Goal: Task Accomplishment & Management: Use online tool/utility

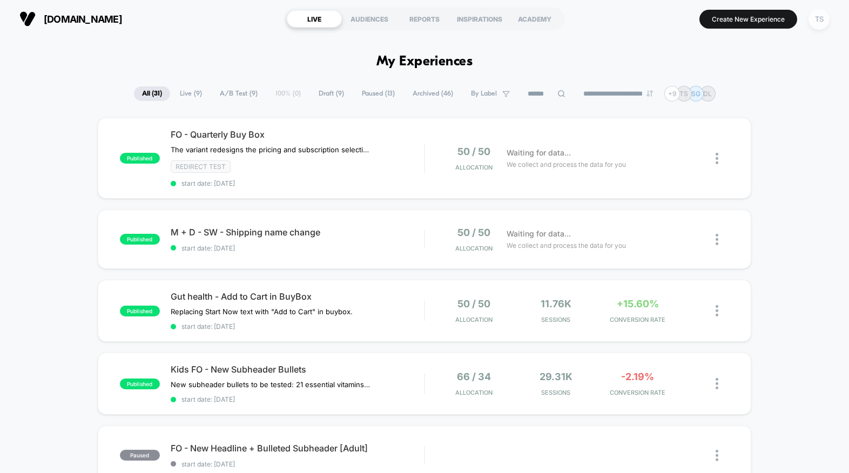
click at [820, 16] on div "TS" at bounding box center [818, 19] width 21 height 21
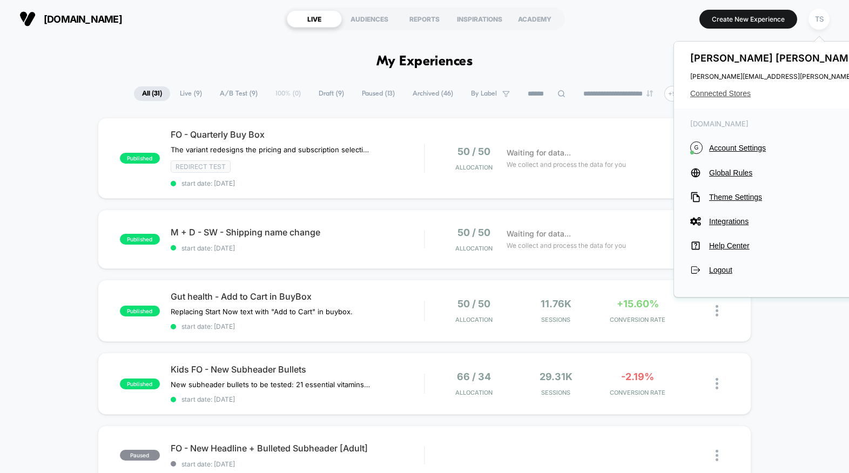
click at [721, 92] on span "Connected Stores" at bounding box center [797, 93] width 214 height 9
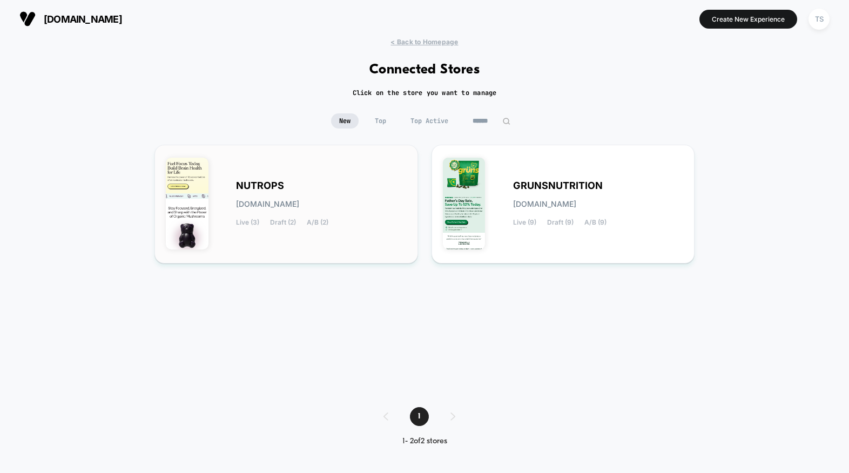
click at [352, 201] on div "NUTROPS [DOMAIN_NAME] Live (3) Draft (2) A/B (2)" at bounding box center [321, 204] width 171 height 44
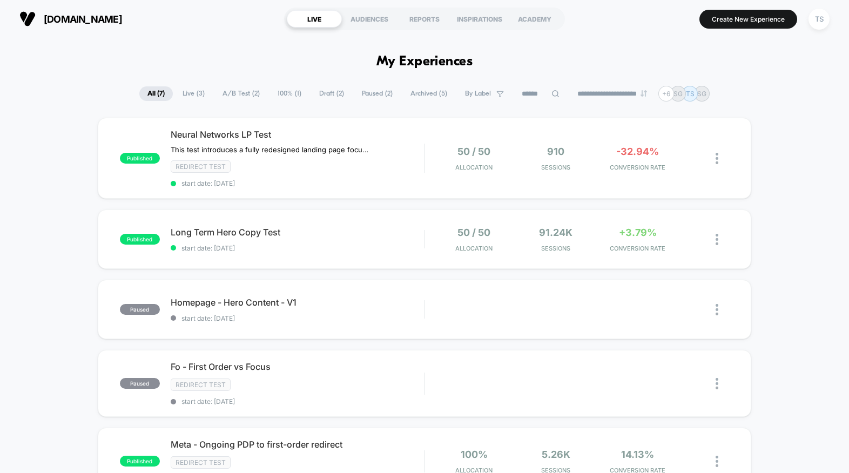
click at [320, 92] on span "Draft ( 2 )" at bounding box center [331, 93] width 41 height 15
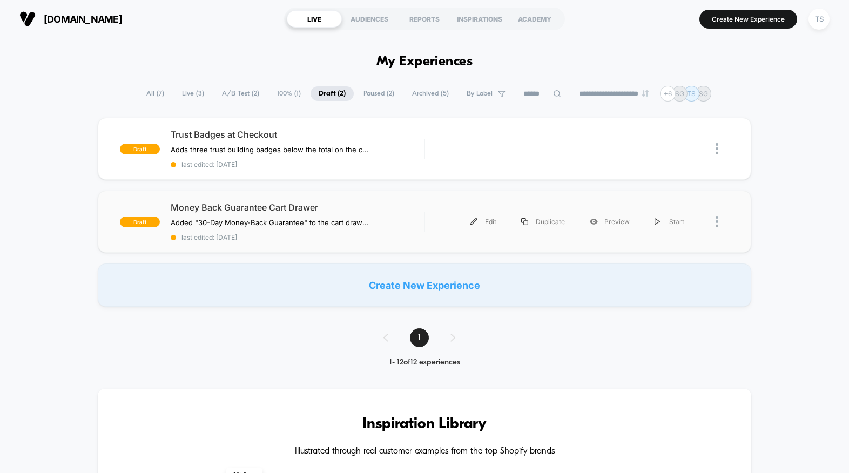
click at [433, 204] on div "draft Money Back Guarantee Cart Drawer Added "30-Day Money-Back Guarantee" to t…" at bounding box center [424, 222] width 653 height 62
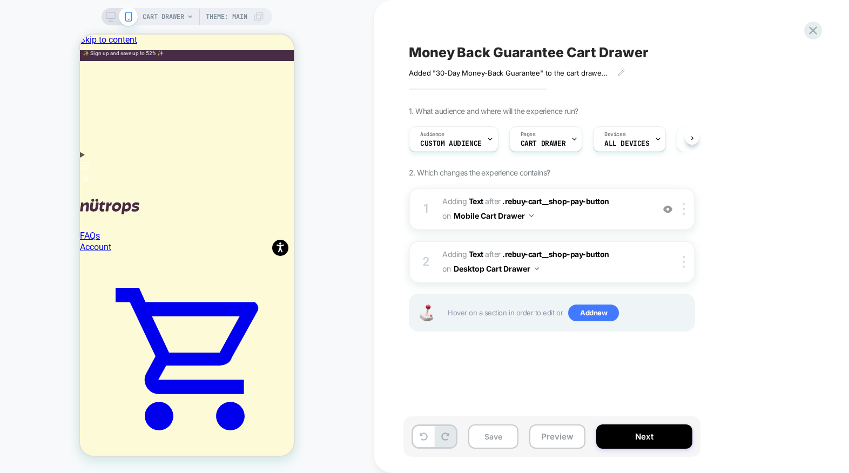
scroll to position [0, 1]
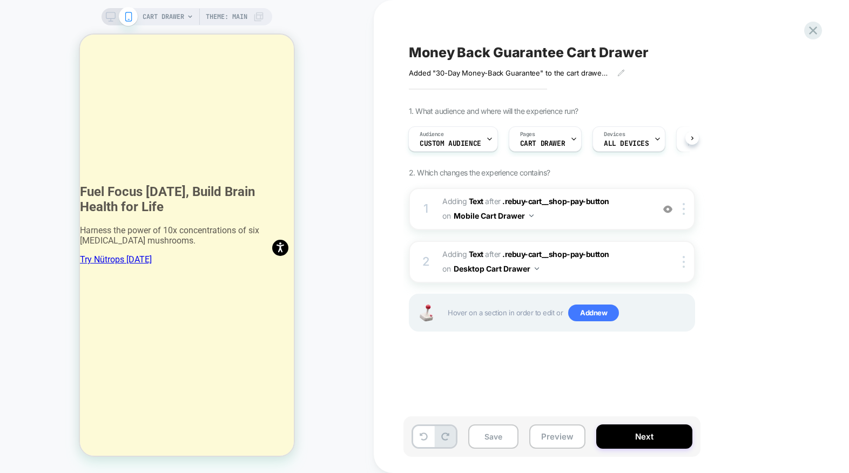
scroll to position [1430, 0]
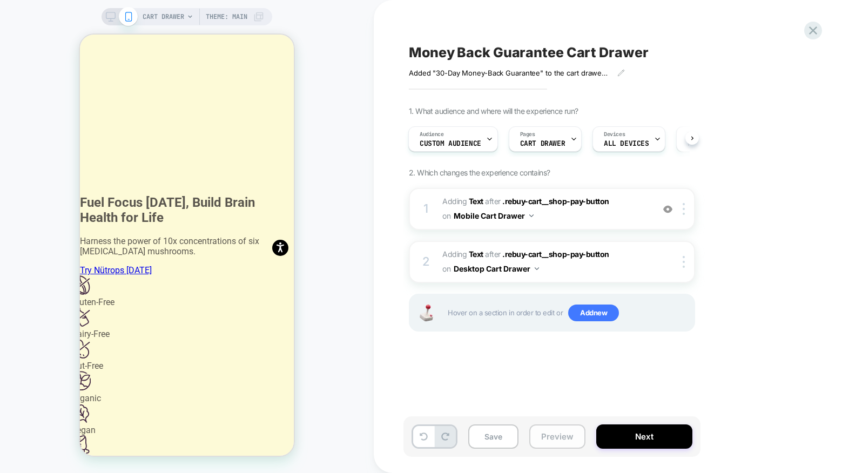
click at [549, 436] on button "Preview" at bounding box center [557, 436] width 56 height 24
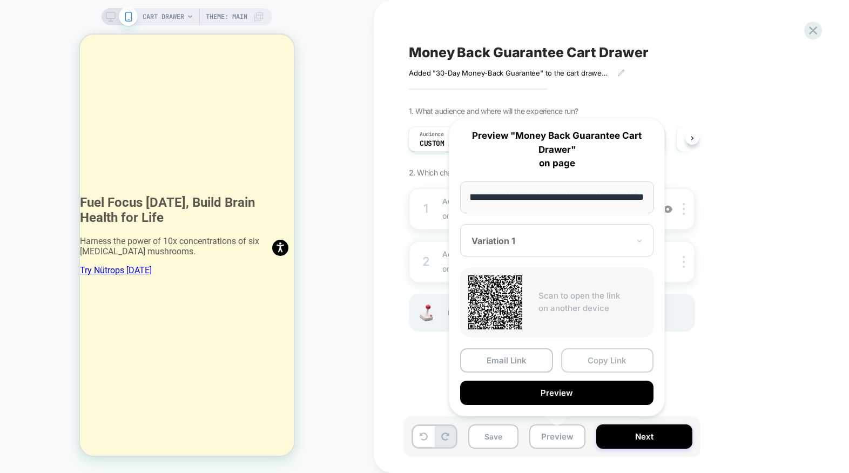
scroll to position [0, 0]
click at [590, 362] on button "Copy Link" at bounding box center [607, 360] width 93 height 24
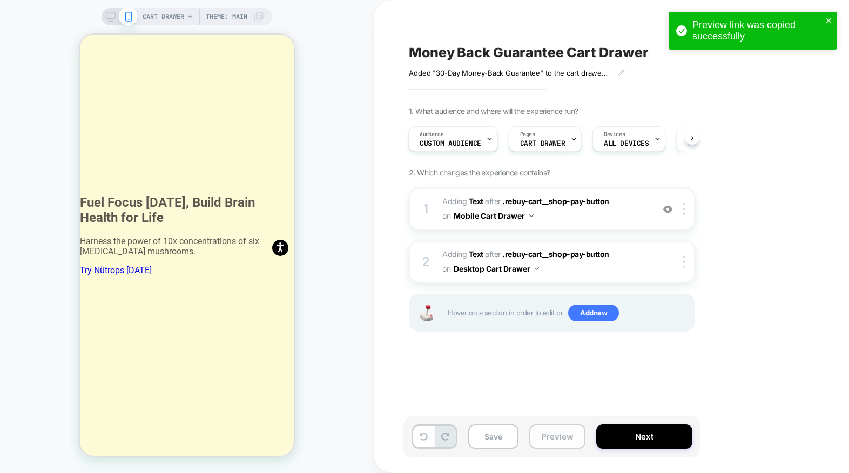
click at [543, 435] on button "Preview" at bounding box center [557, 436] width 56 height 24
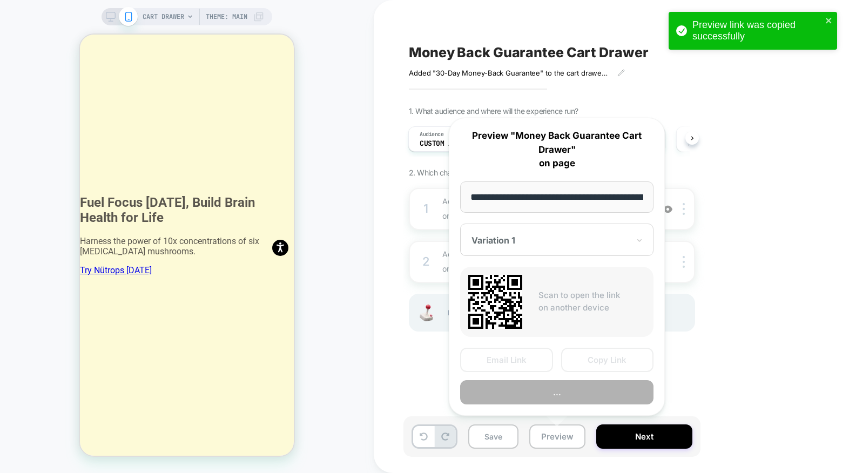
scroll to position [0, 80]
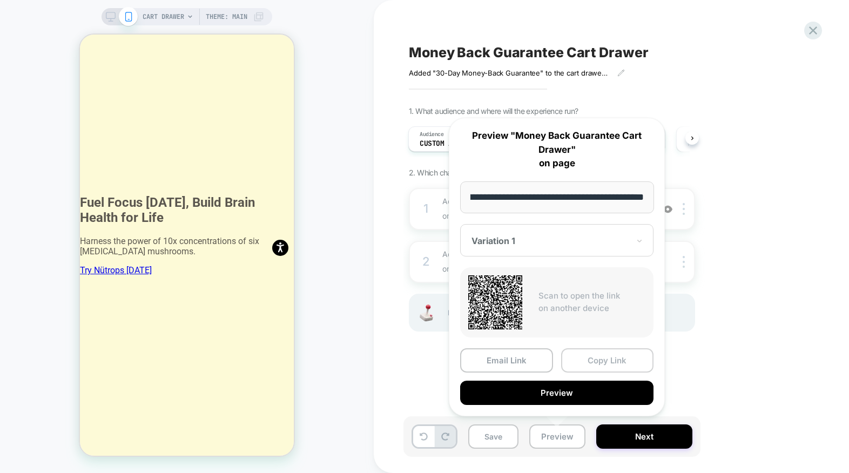
click at [600, 363] on button "Copy Link" at bounding box center [607, 360] width 93 height 24
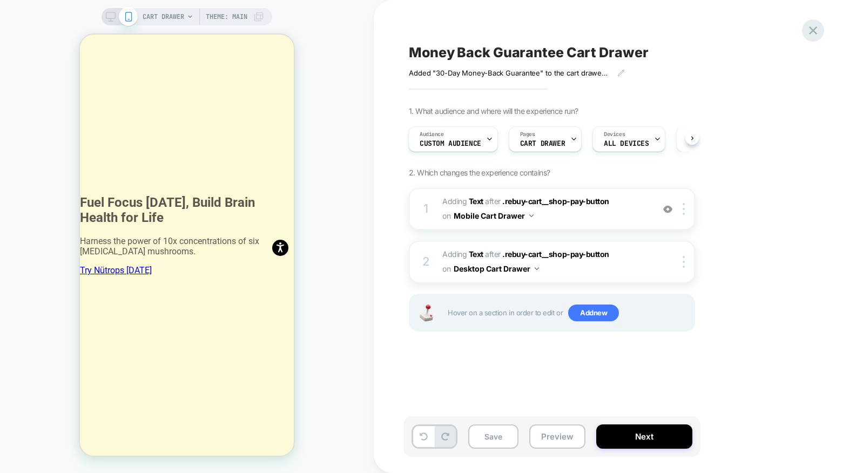
click at [812, 33] on icon at bounding box center [813, 30] width 15 height 15
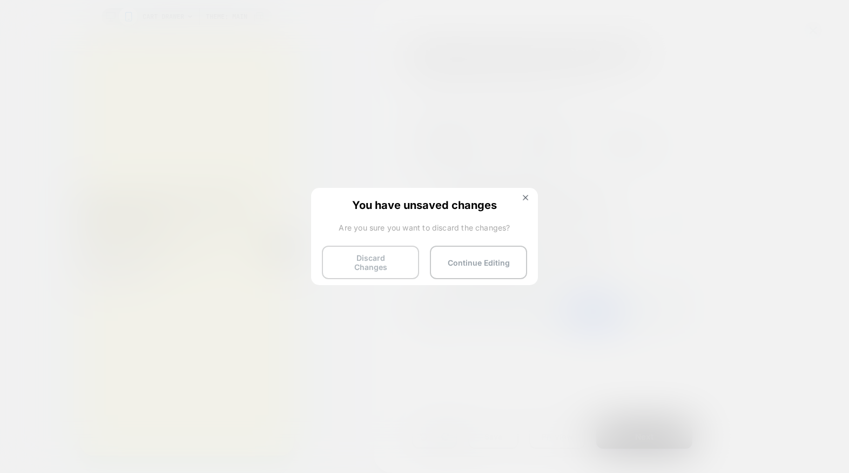
click at [374, 263] on button "Discard Changes" at bounding box center [370, 262] width 97 height 33
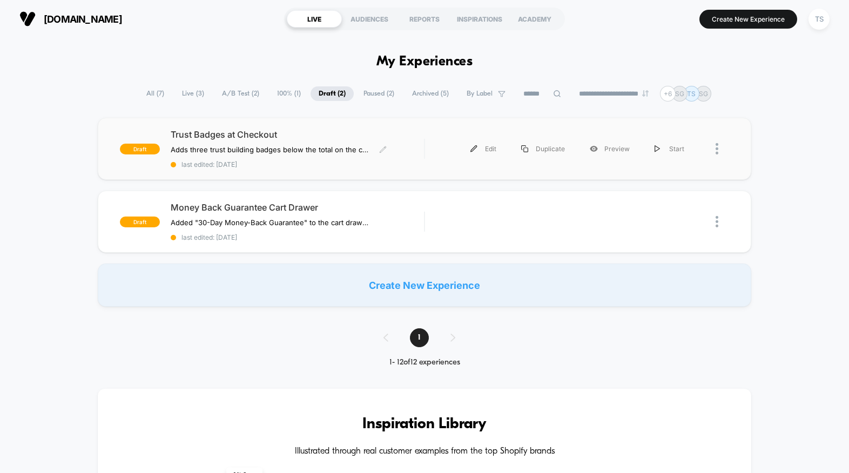
click at [421, 144] on div "Trust Badges at Checkout Adds three trust building badges below the total on th…" at bounding box center [297, 148] width 253 height 39
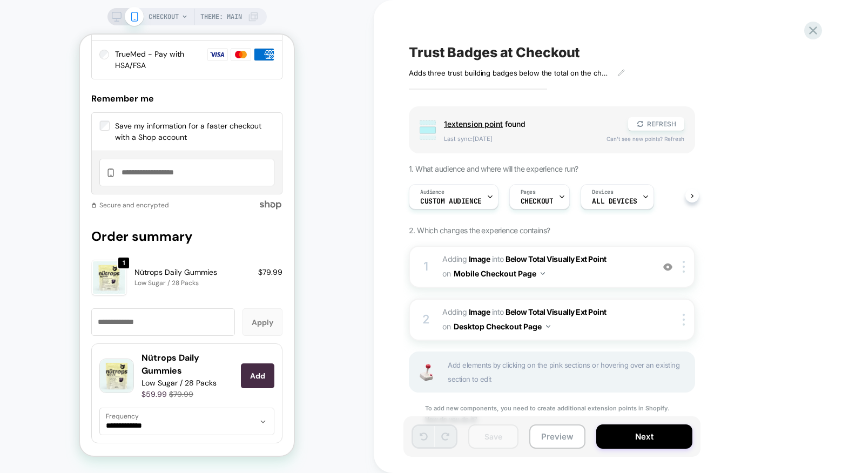
scroll to position [1611, 0]
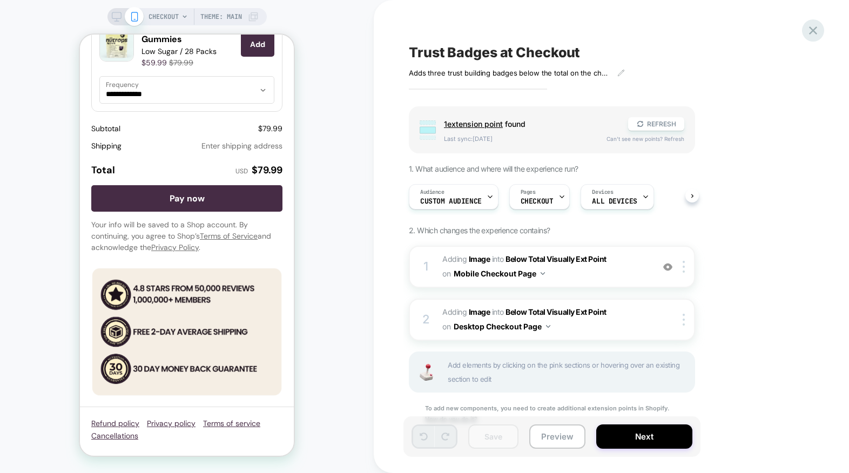
click at [815, 31] on icon at bounding box center [813, 30] width 15 height 15
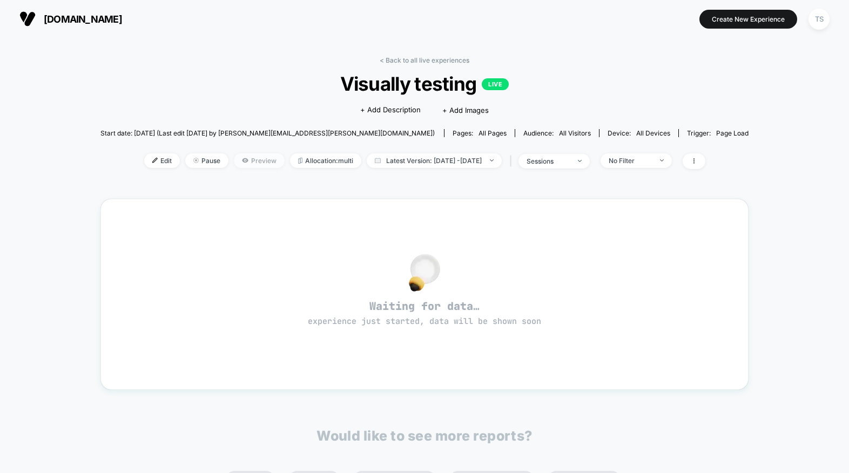
click at [234, 164] on span "Preview" at bounding box center [259, 160] width 51 height 15
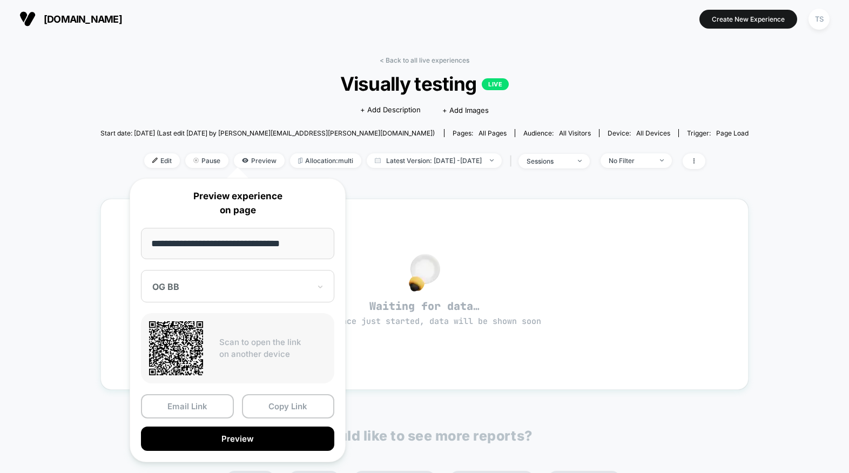
click at [233, 295] on div "OG BB" at bounding box center [237, 286] width 193 height 32
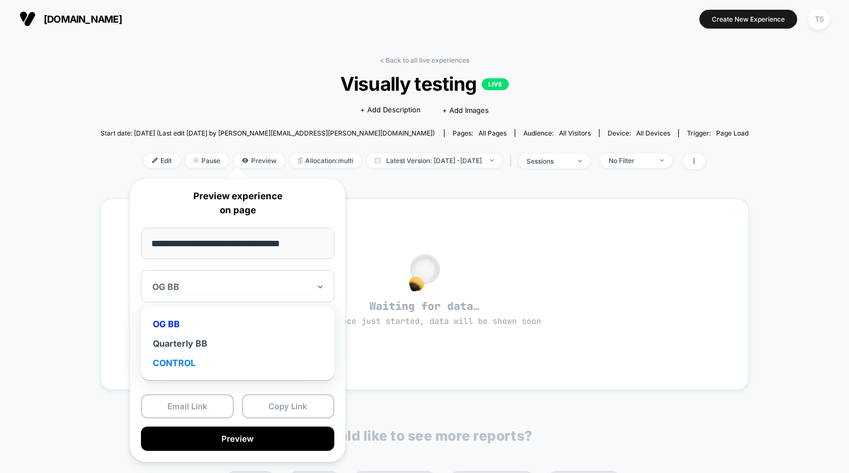
click at [214, 366] on div "CONTROL" at bounding box center [237, 362] width 183 height 19
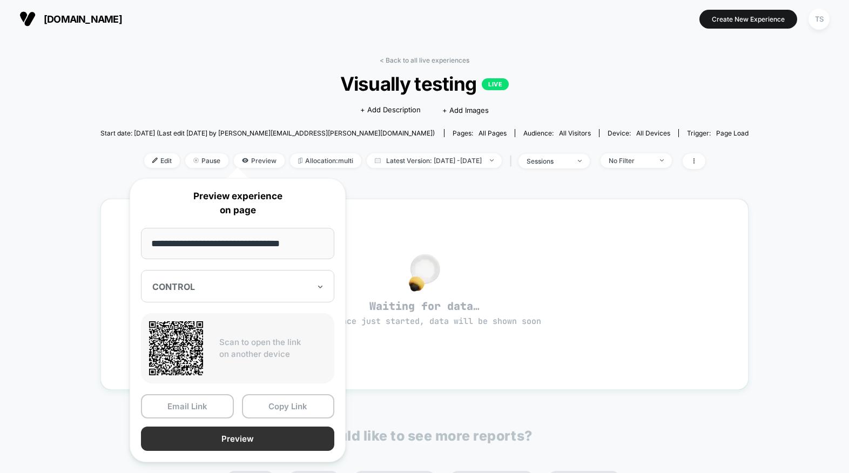
click at [254, 441] on button "Preview" at bounding box center [237, 439] width 193 height 24
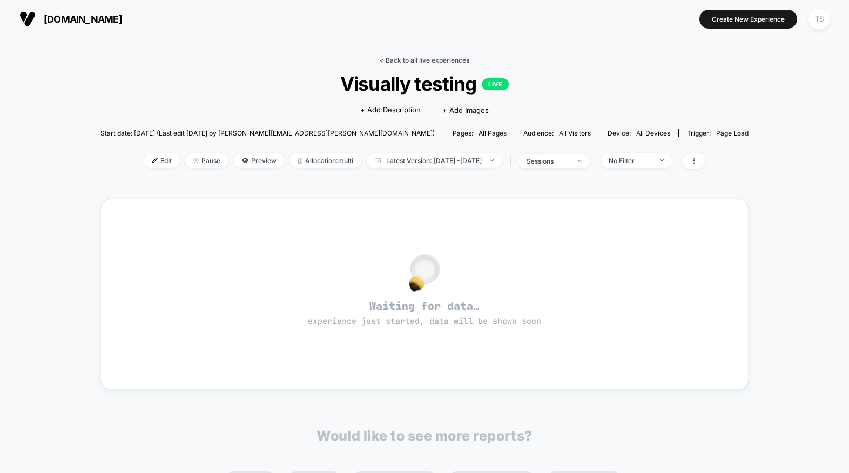
click at [416, 62] on link "< Back to all live experiences" at bounding box center [425, 60] width 90 height 8
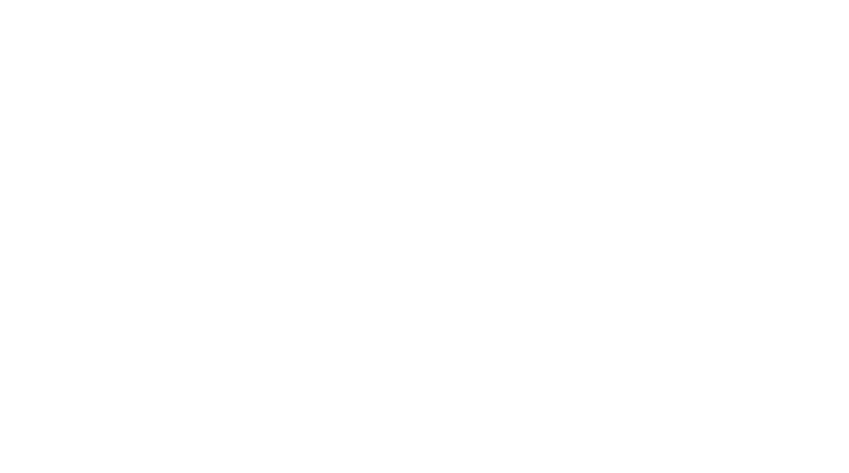
click at [407, 4] on html "Navigated to [DOMAIN_NAME] | No-code CRO for Shopify" at bounding box center [424, 2] width 849 height 4
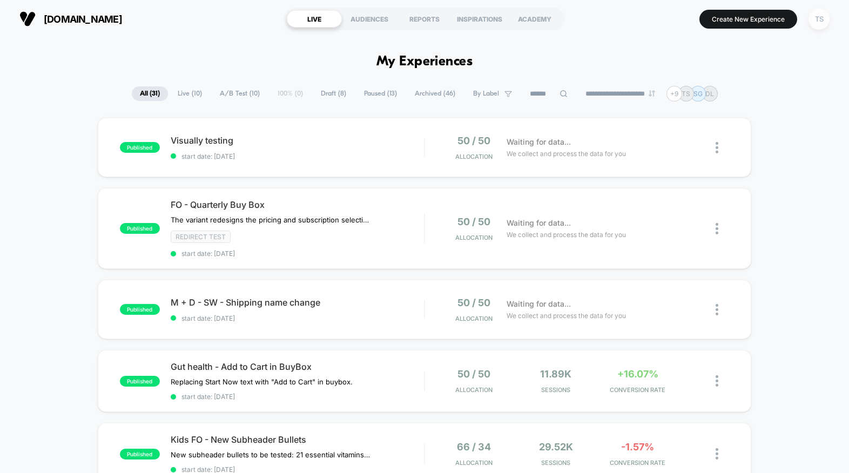
click at [819, 23] on div "TS" at bounding box center [818, 19] width 21 height 21
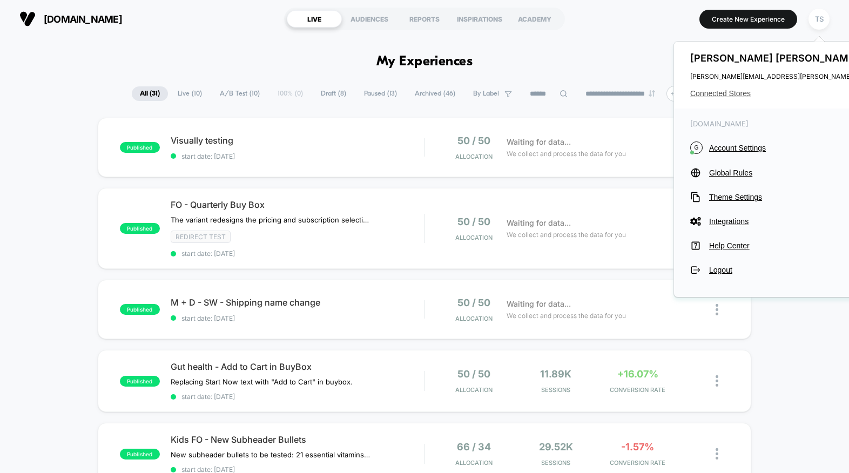
click at [722, 93] on span "Connected Stores" at bounding box center [797, 93] width 214 height 9
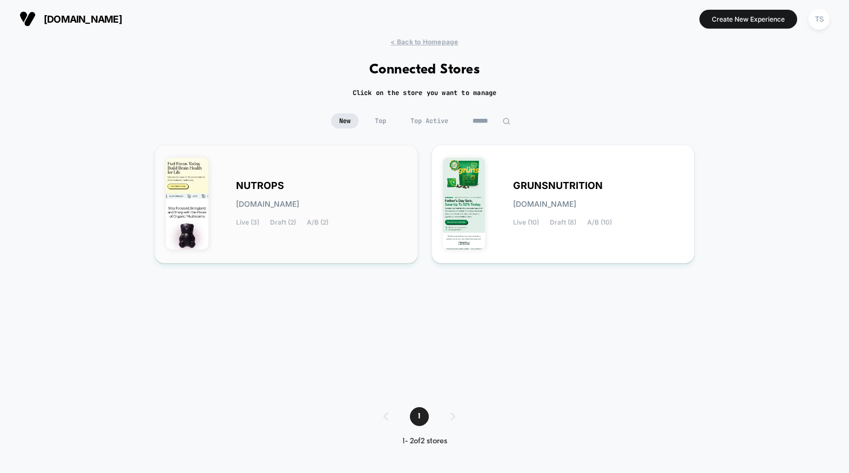
click at [309, 188] on div "NUTROPS [DOMAIN_NAME] Live (3) Draft (2) A/B (2)" at bounding box center [321, 204] width 171 height 44
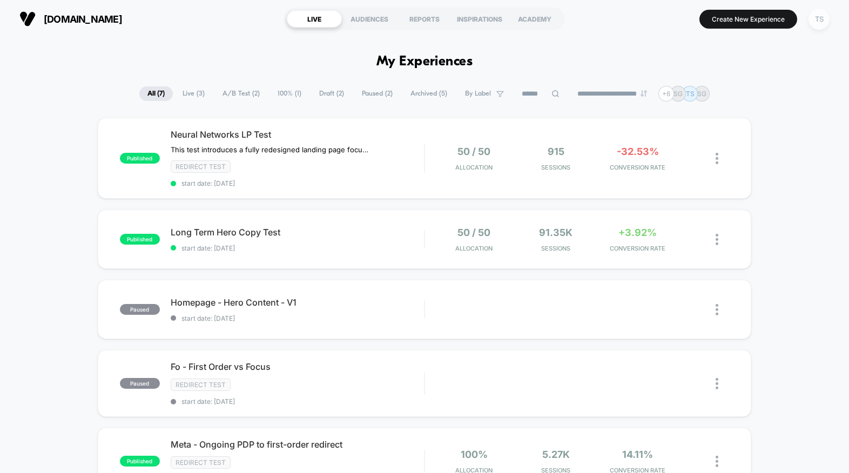
click at [813, 20] on div "TS" at bounding box center [818, 19] width 21 height 21
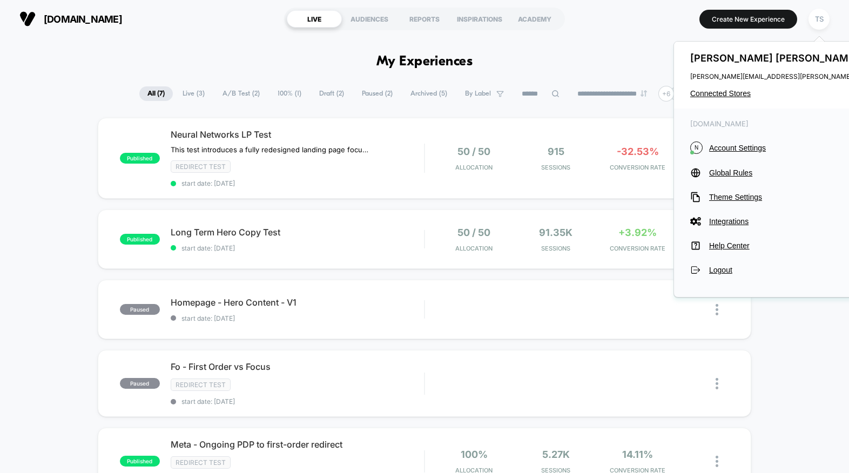
click at [727, 88] on div "Tanner Snyder tanner.snyder@gruns.co Connected Stores" at bounding box center [797, 75] width 247 height 67
click at [731, 97] on span "Connected Stores" at bounding box center [797, 93] width 214 height 9
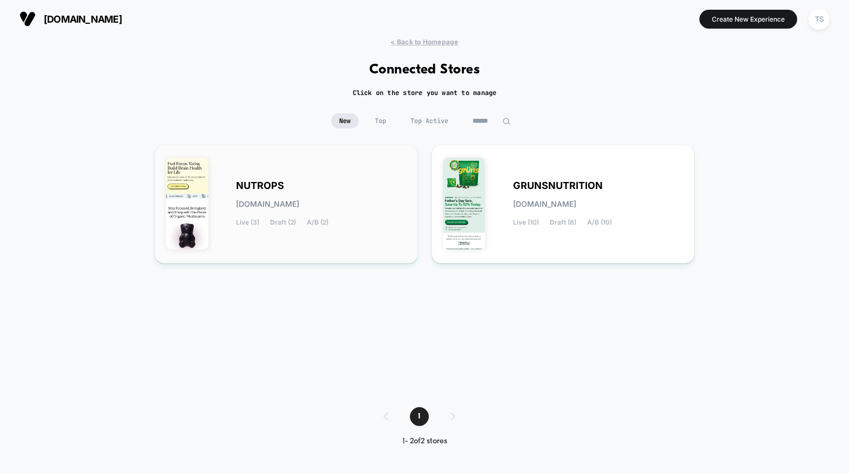
click at [285, 229] on div "NUTROPS [DOMAIN_NAME] Live (3) Draft (2) A/B (2)" at bounding box center [286, 204] width 241 height 96
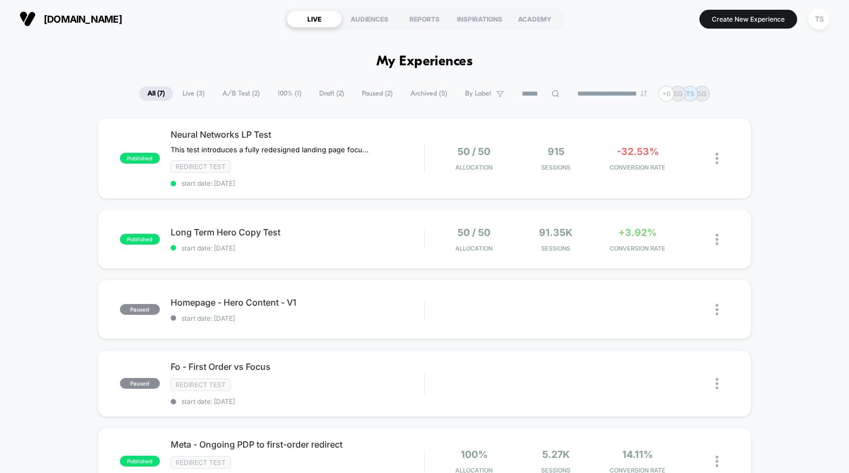
click at [364, 94] on span "Paused ( 2 )" at bounding box center [377, 93] width 47 height 15
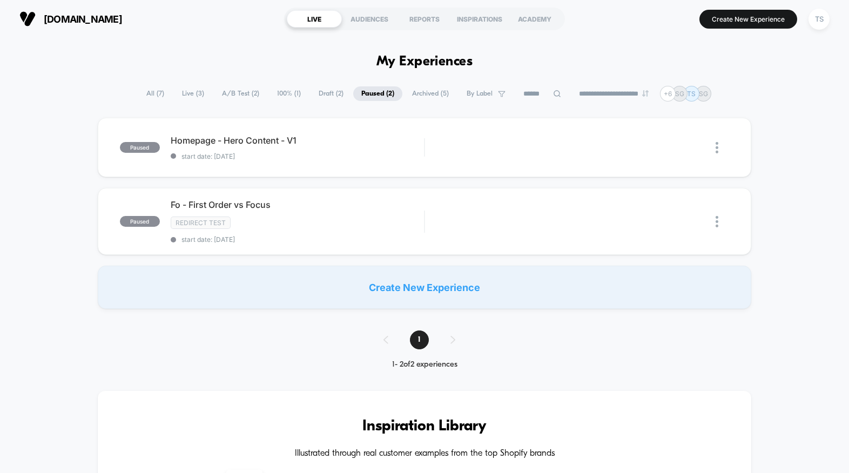
click at [324, 97] on span "Draft ( 2 )" at bounding box center [330, 93] width 41 height 15
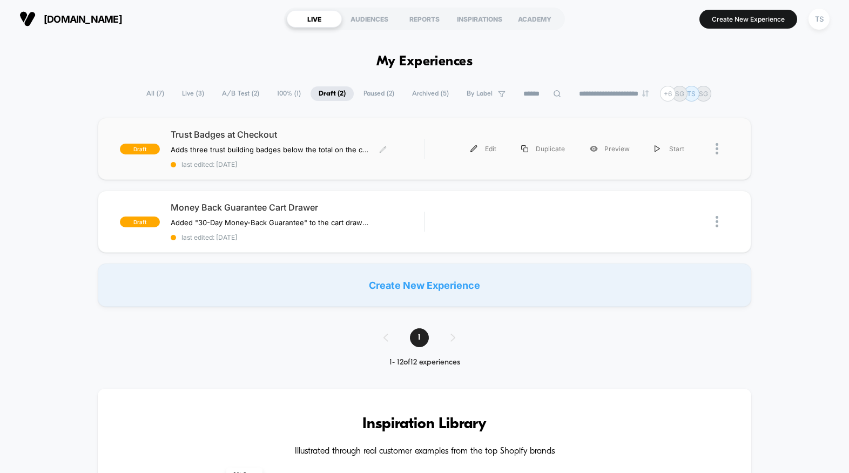
click at [410, 132] on span "Trust Badges at Checkout" at bounding box center [297, 134] width 253 height 11
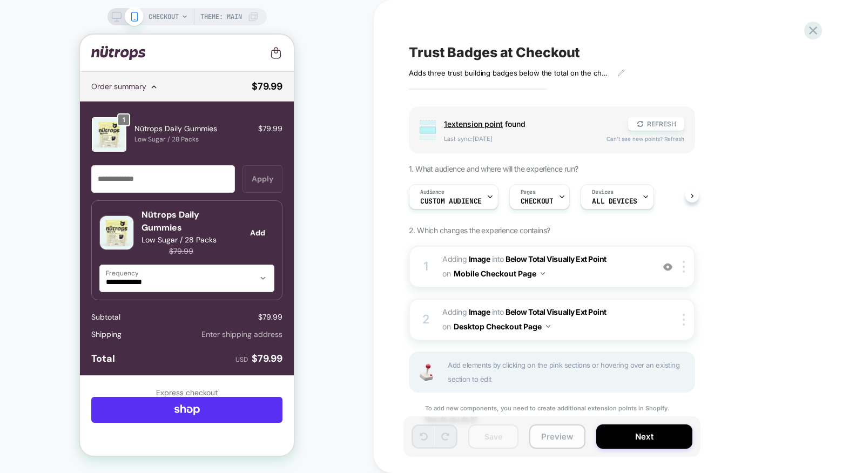
click at [553, 436] on button "Preview" at bounding box center [557, 436] width 56 height 24
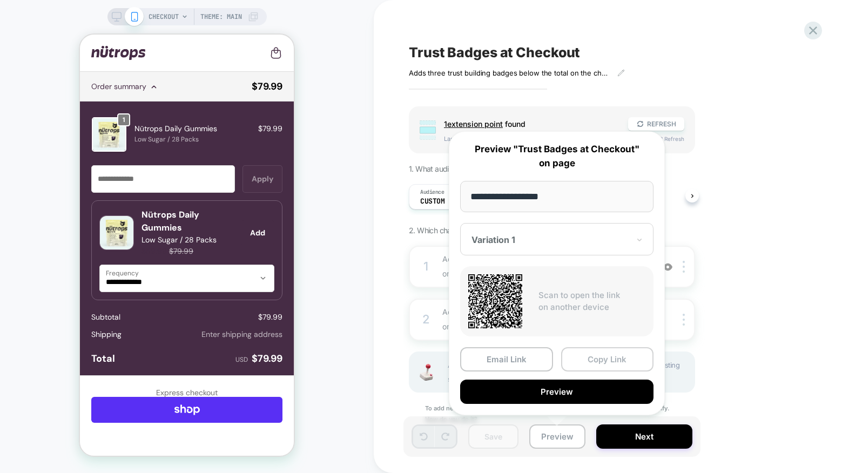
click at [620, 365] on button "Copy Link" at bounding box center [607, 359] width 93 height 24
